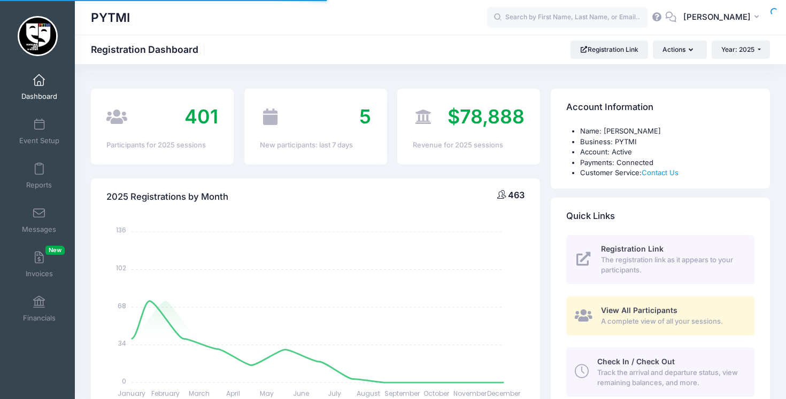
select select
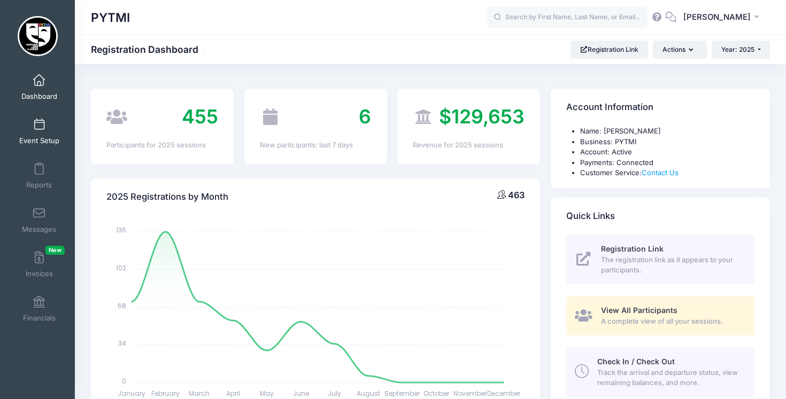
click at [26, 134] on link "Event Setup" at bounding box center [39, 131] width 51 height 37
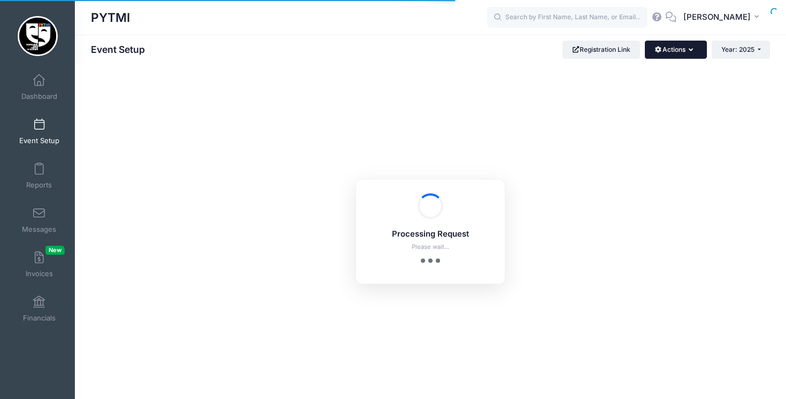
click at [690, 55] on button "Actions" at bounding box center [675, 50] width 61 height 18
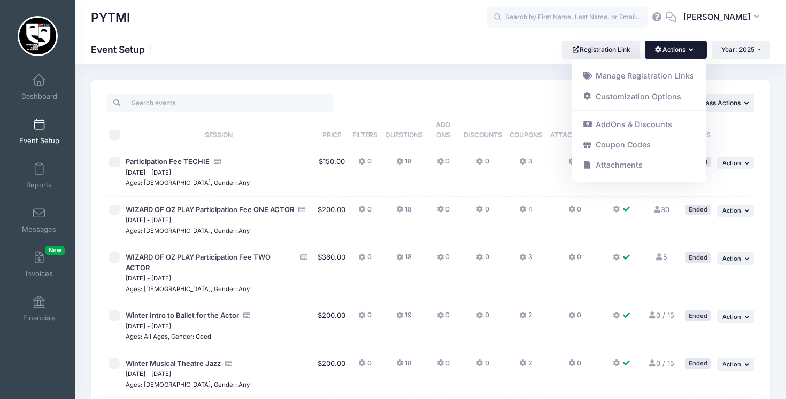
click at [689, 50] on icon "button" at bounding box center [693, 50] width 9 height 0
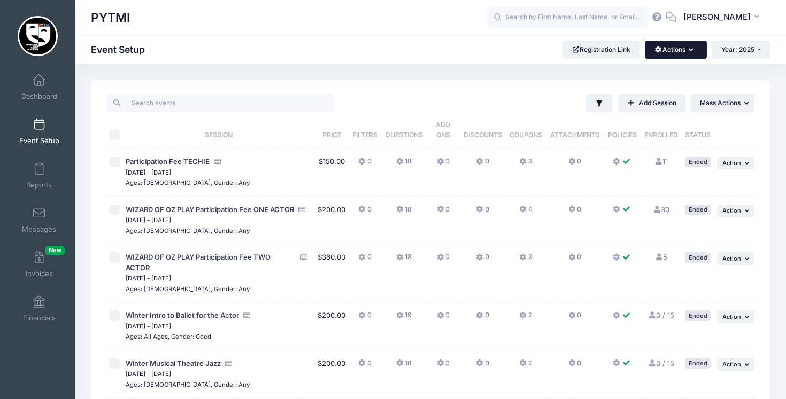
click at [689, 50] on icon "button" at bounding box center [693, 50] width 9 height 0
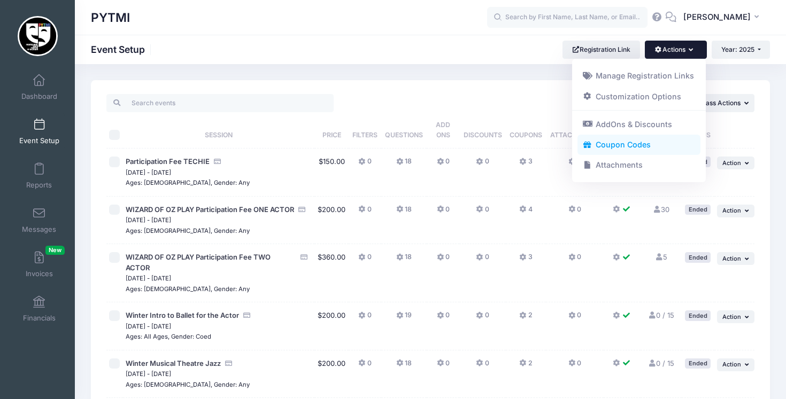
click at [645, 138] on link "Coupon Codes" at bounding box center [639, 145] width 124 height 20
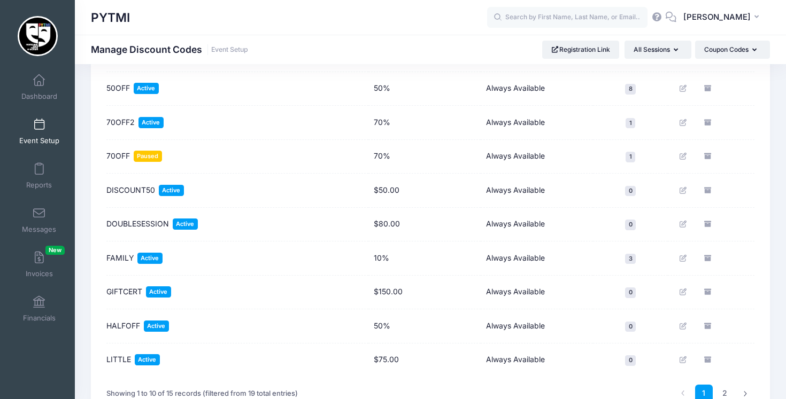
scroll to position [172, 0]
